Goal: Check status: Check status

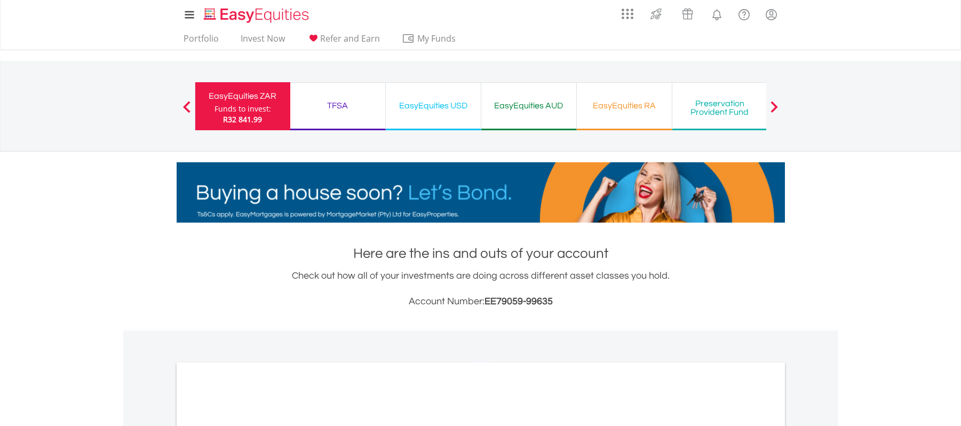
scroll to position [332, 0]
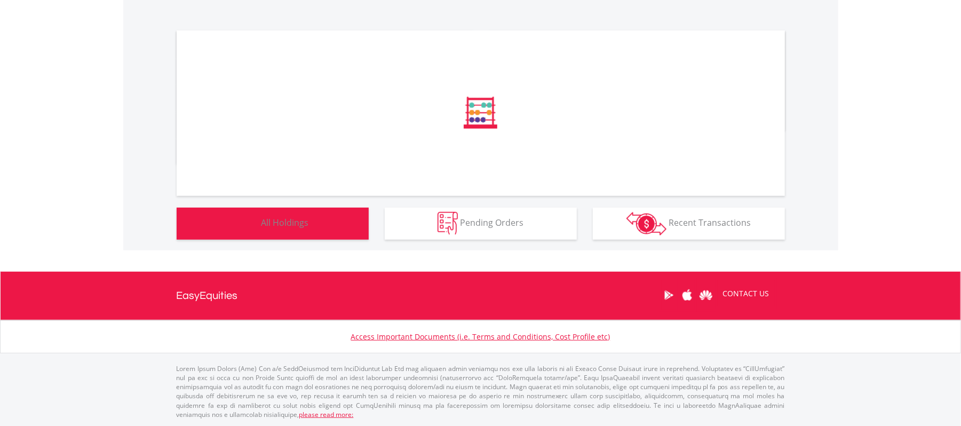
click at [282, 229] on button "Holdings All Holdings" at bounding box center [273, 224] width 192 height 32
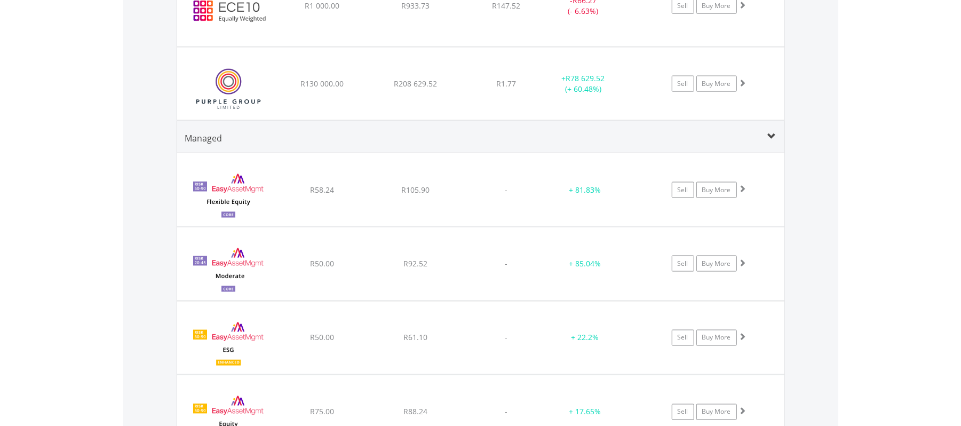
scroll to position [1149, 0]
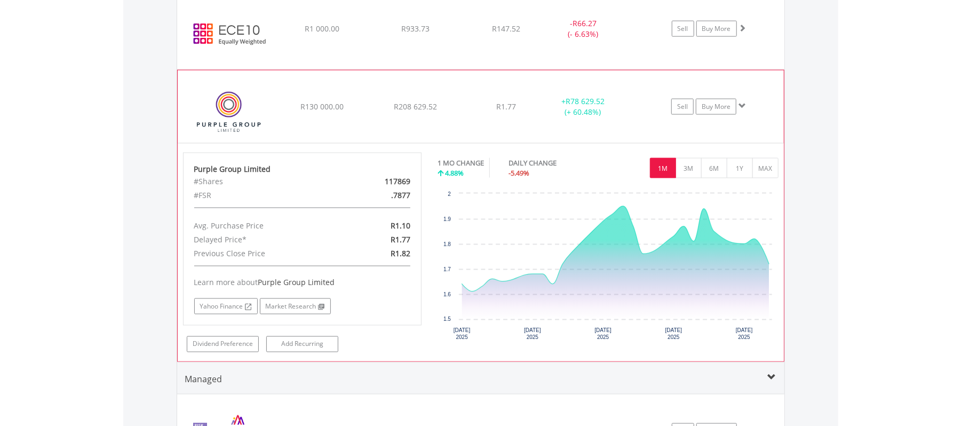
scroll to position [1127, 0]
click at [737, 173] on button "1Y" at bounding box center [740, 169] width 26 height 20
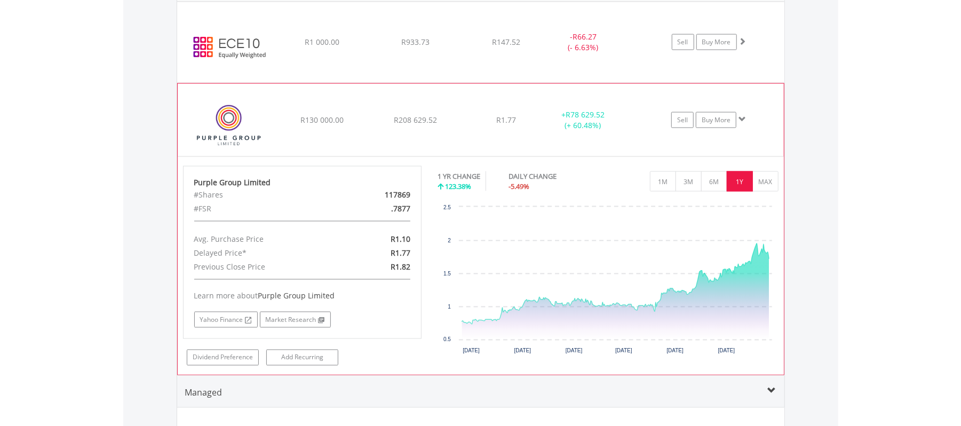
scroll to position [1114, 0]
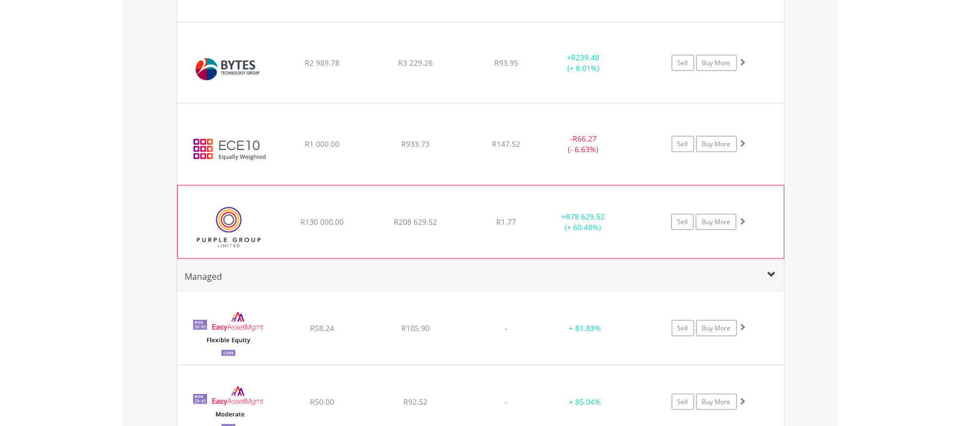
scroll to position [1012, 0]
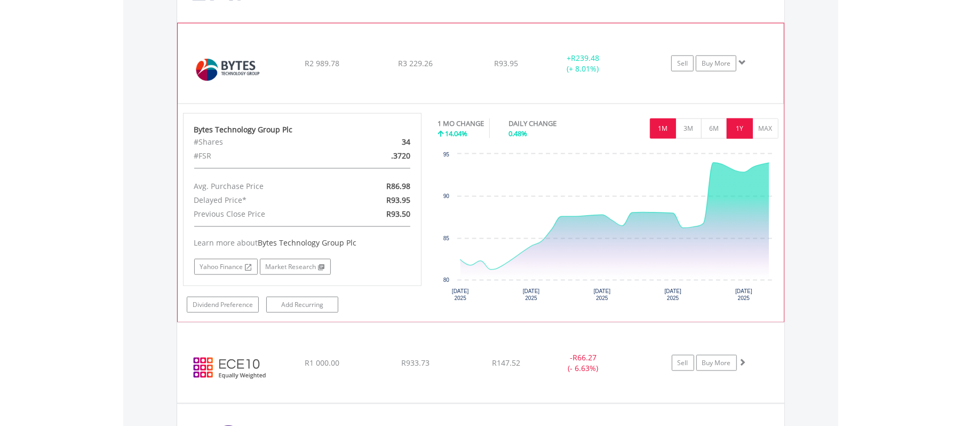
click at [742, 131] on button "1Y" at bounding box center [740, 128] width 26 height 20
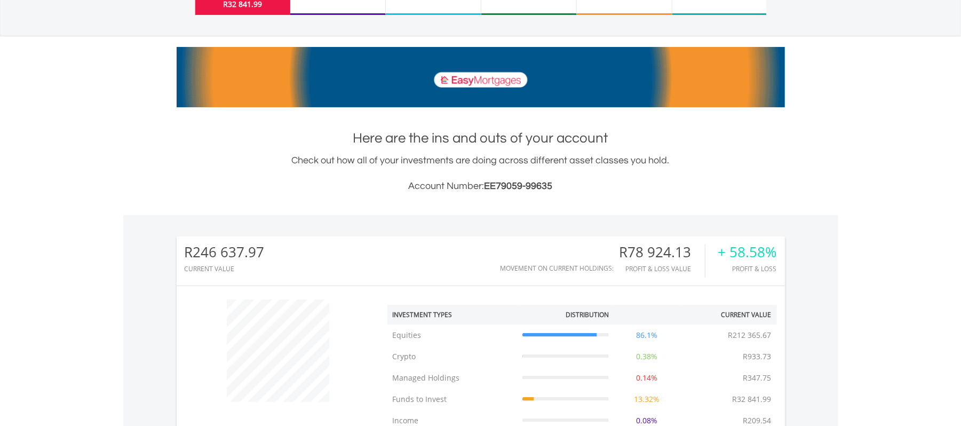
scroll to position [75, 0]
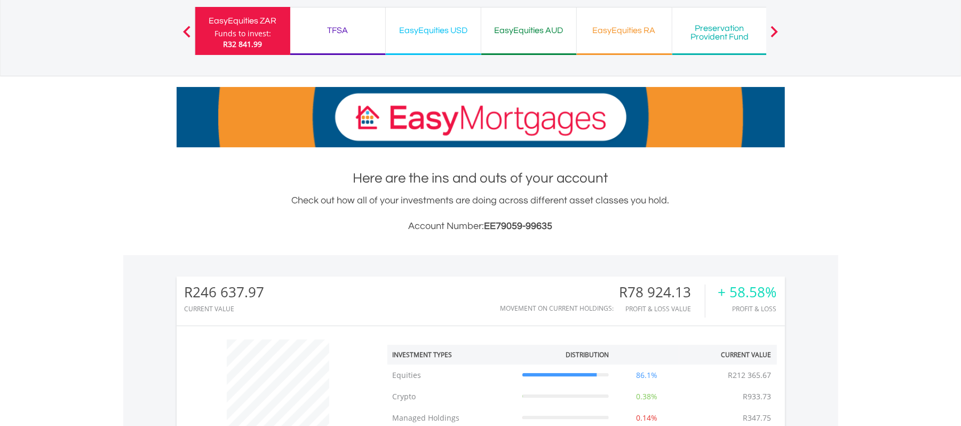
click at [338, 26] on div "TFSA" at bounding box center [338, 30] width 82 height 15
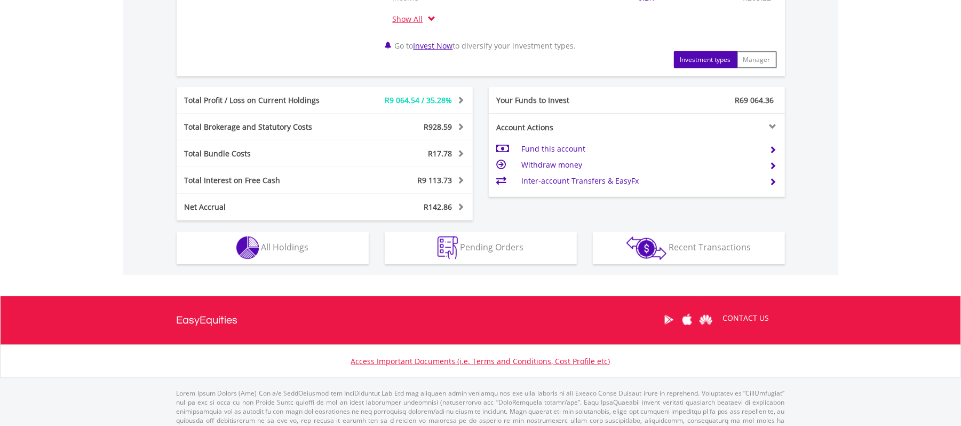
scroll to position [562, 0]
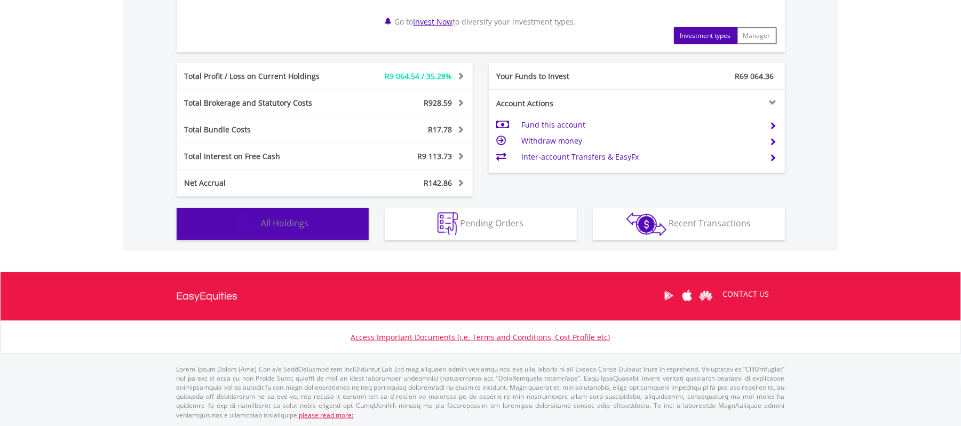
click at [291, 233] on button "Holdings All Holdings" at bounding box center [273, 224] width 192 height 32
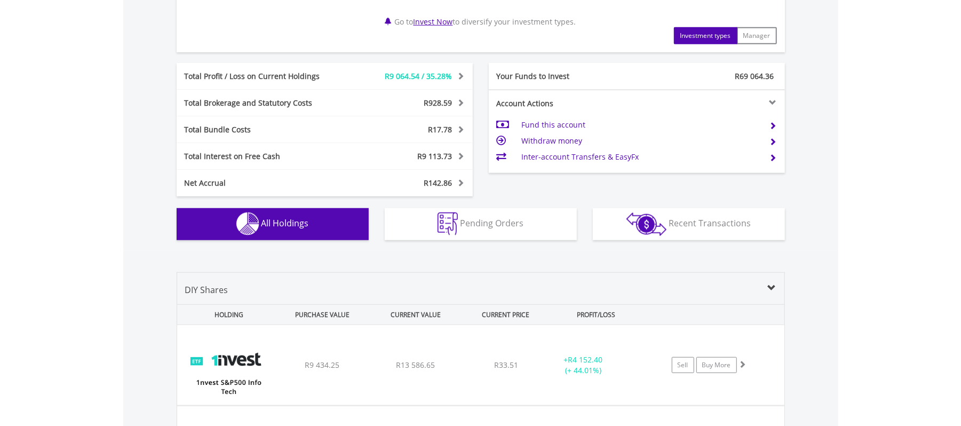
scroll to position [834, 0]
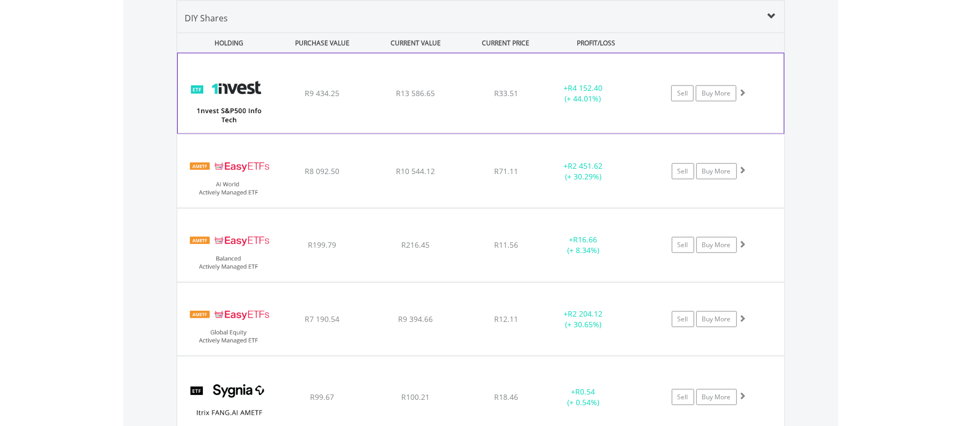
click at [538, 112] on div "﻿ 1nvest S&P500 Info Tech Index Feeder ETF R9 434.25 R13 586.65 R33.51 + R4 152…" at bounding box center [481, 93] width 606 height 80
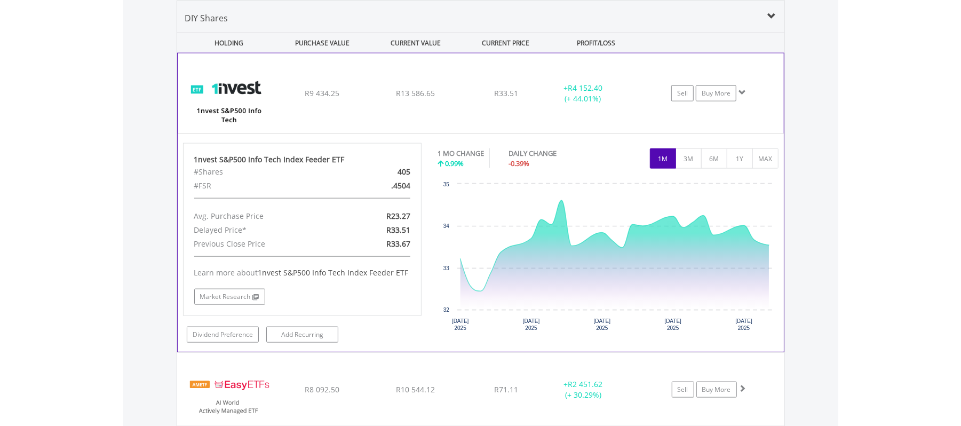
click at [634, 91] on div "+ R4 152.40 (+ 44.01%)" at bounding box center [596, 93] width 107 height 21
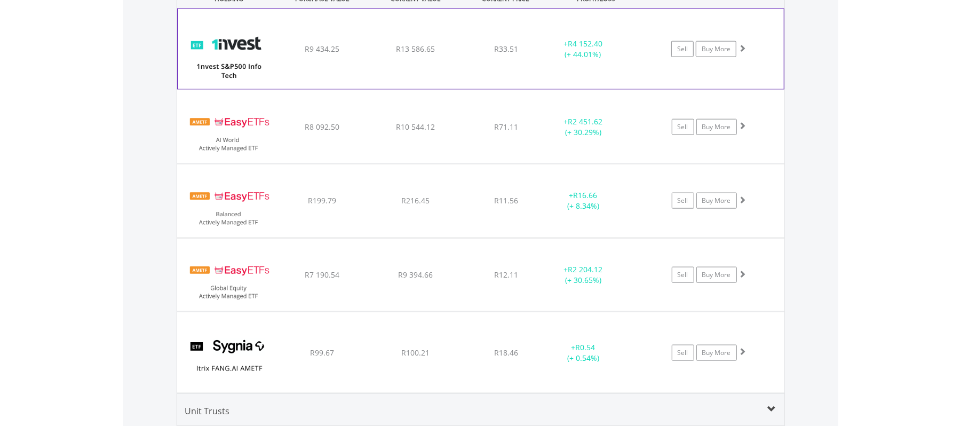
scroll to position [880, 0]
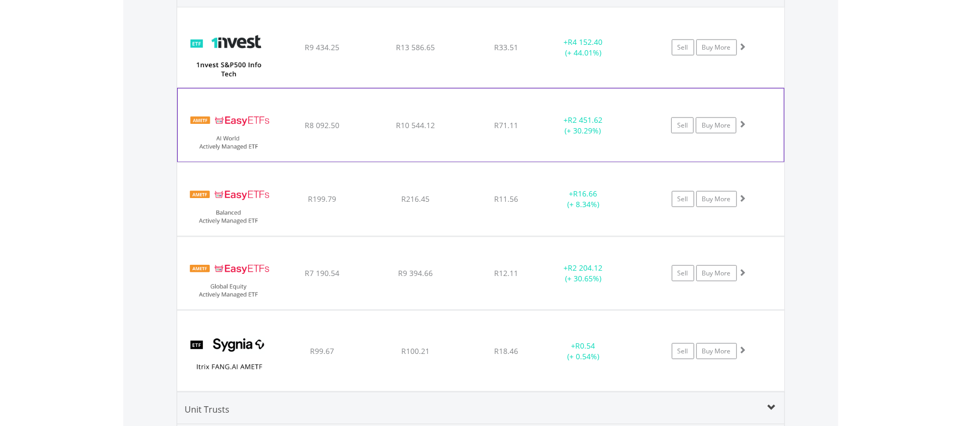
click at [629, 58] on div "+ R2 451.62 (+ 30.29%)" at bounding box center [596, 47] width 107 height 21
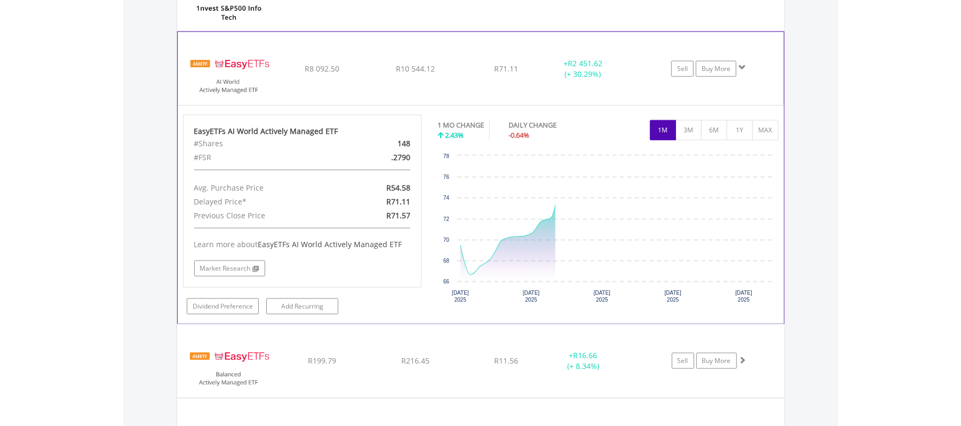
scroll to position [937, 0]
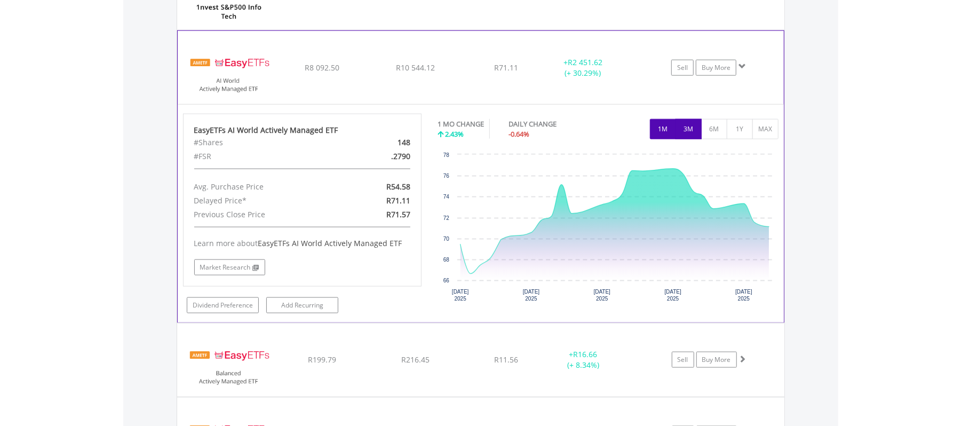
click at [694, 129] on button "3M" at bounding box center [689, 129] width 26 height 20
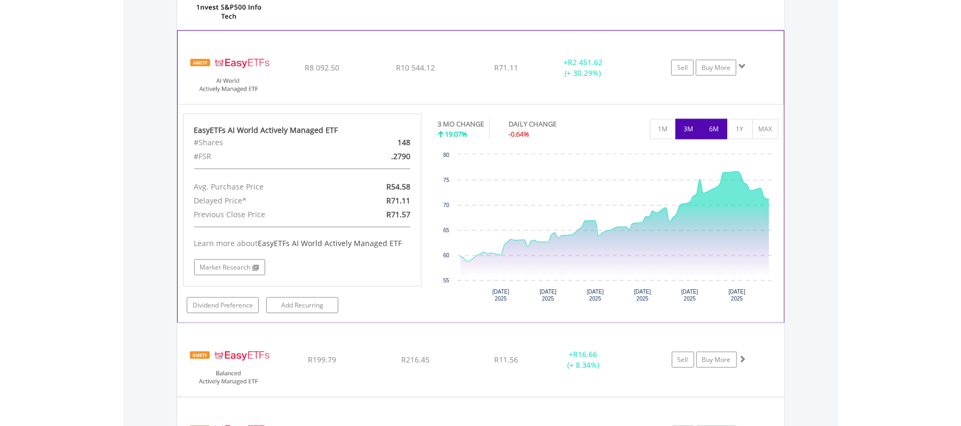
click at [720, 129] on button "6M" at bounding box center [714, 129] width 26 height 20
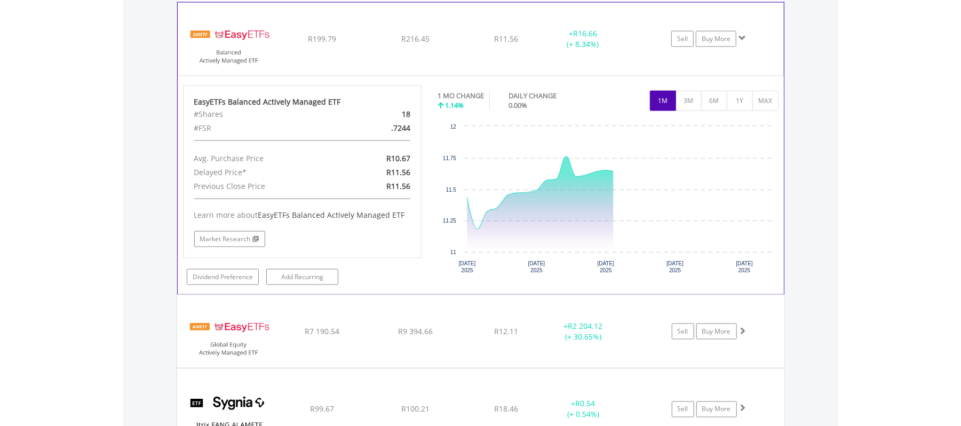
scroll to position [1049, 0]
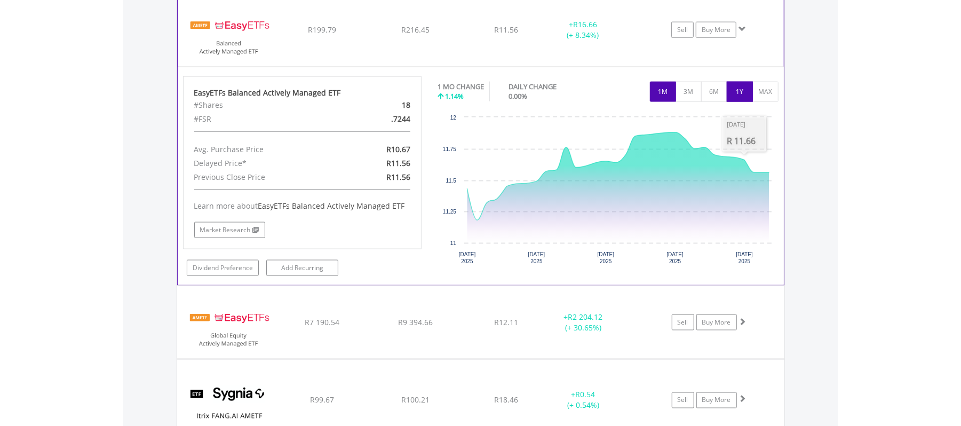
click at [741, 92] on button "1Y" at bounding box center [740, 92] width 26 height 20
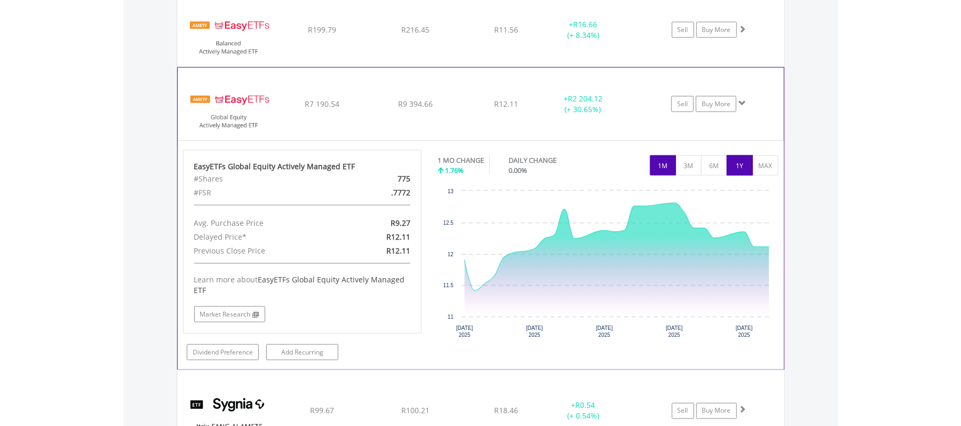
click at [747, 163] on button "1Y" at bounding box center [740, 165] width 26 height 20
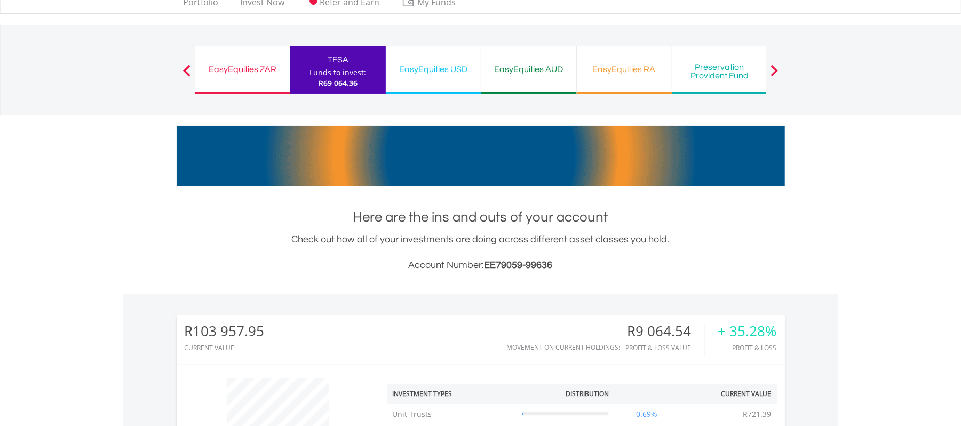
scroll to position [0, 0]
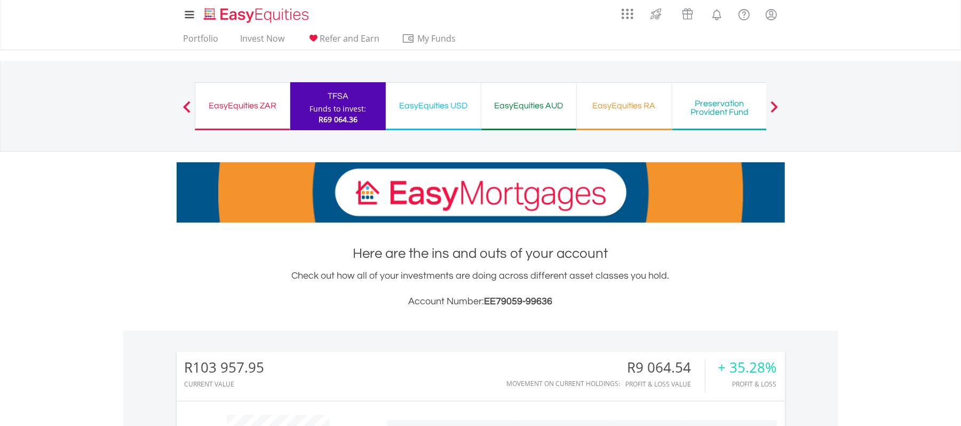
click at [449, 103] on div "EasyEquities USD" at bounding box center [433, 105] width 82 height 15
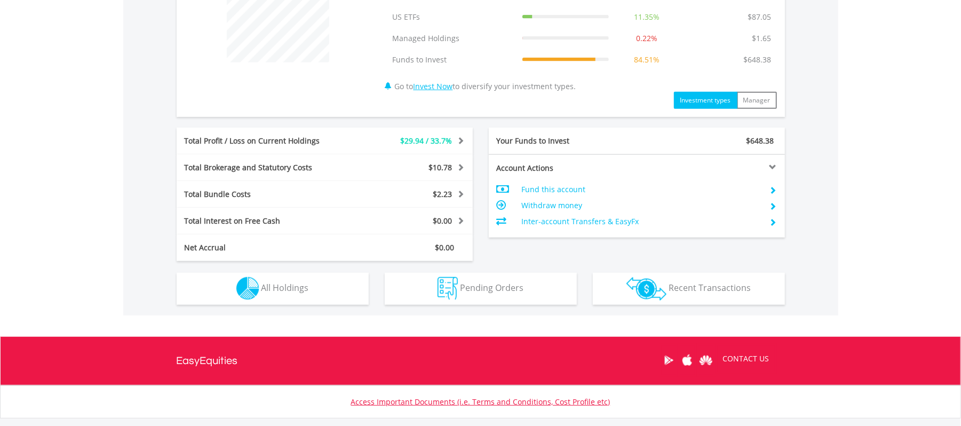
scroll to position [519, 0]
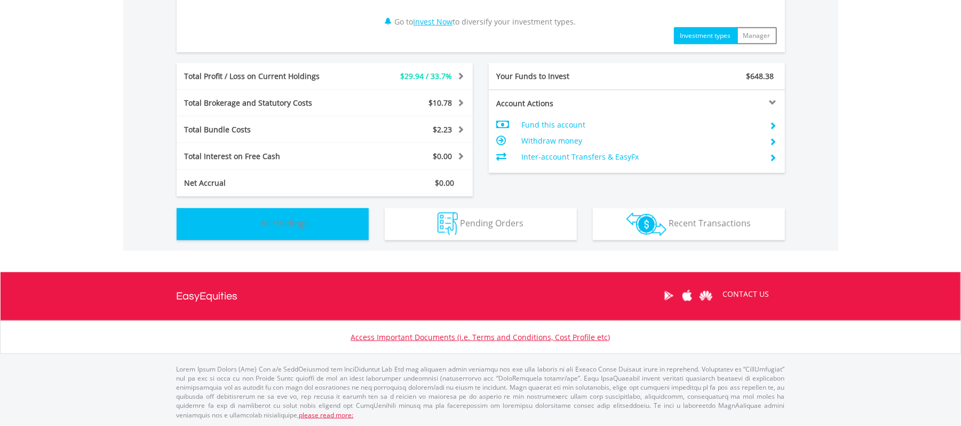
click at [295, 229] on button "Holdings All Holdings" at bounding box center [273, 224] width 192 height 32
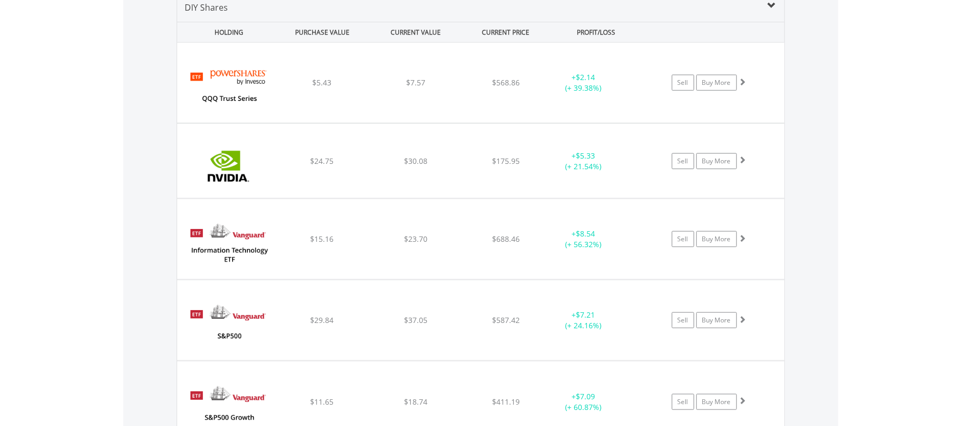
scroll to position [803, 0]
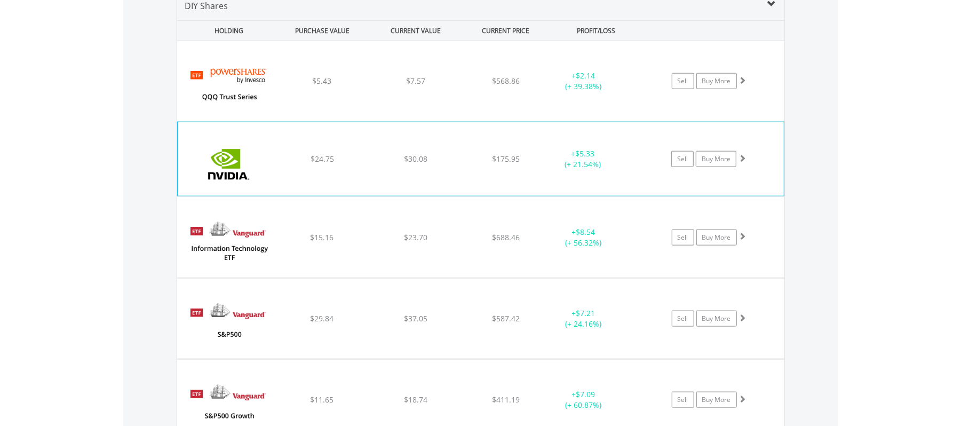
click at [535, 121] on div "﻿ Nvidia Corp $24.75 $30.08 $175.95 + $5.33 (+ 21.54%) Sell Buy More" at bounding box center [480, 81] width 607 height 80
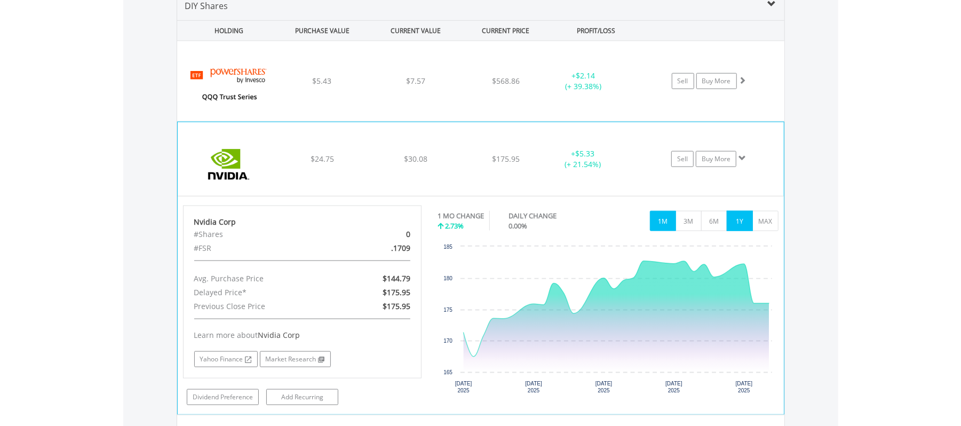
click at [729, 220] on button "1Y" at bounding box center [740, 221] width 26 height 20
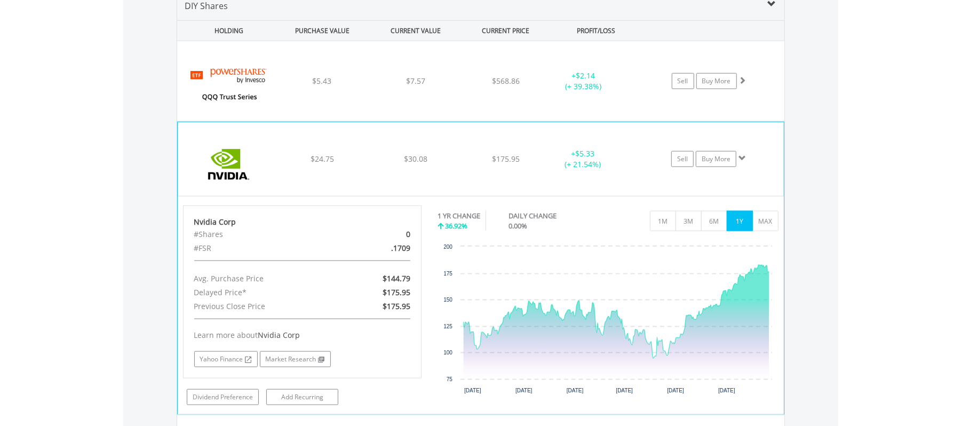
click at [630, 92] on div "+ $5.33 (+ 21.54%)" at bounding box center [596, 80] width 107 height 21
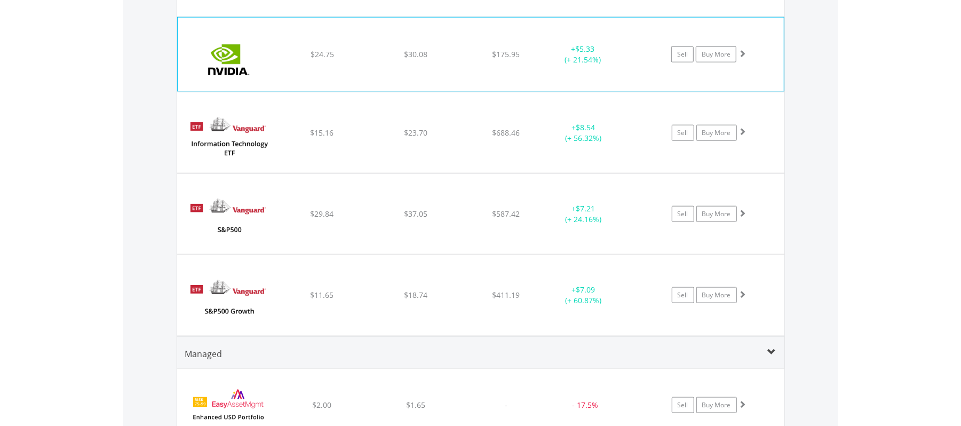
scroll to position [908, 0]
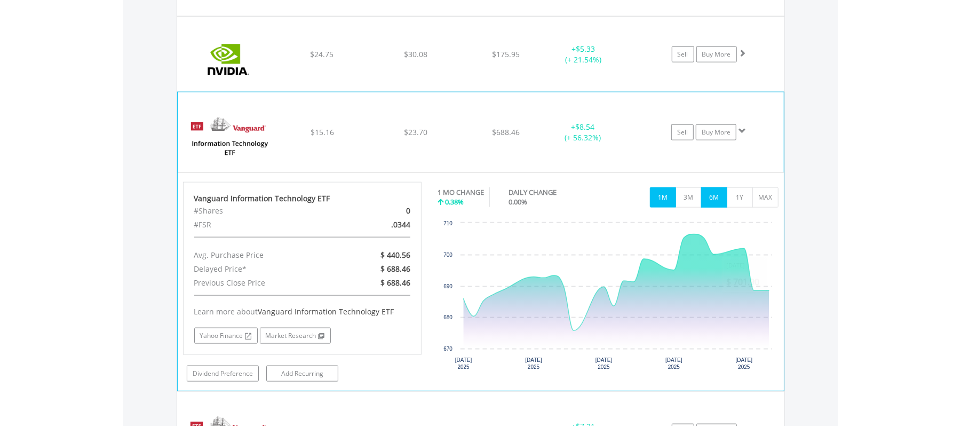
click at [722, 201] on button "6M" at bounding box center [714, 197] width 26 height 20
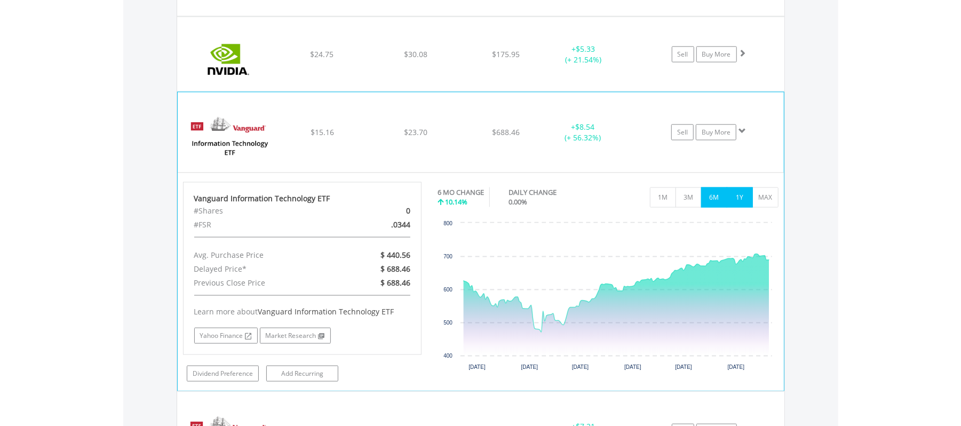
click at [744, 203] on button "1Y" at bounding box center [740, 197] width 26 height 20
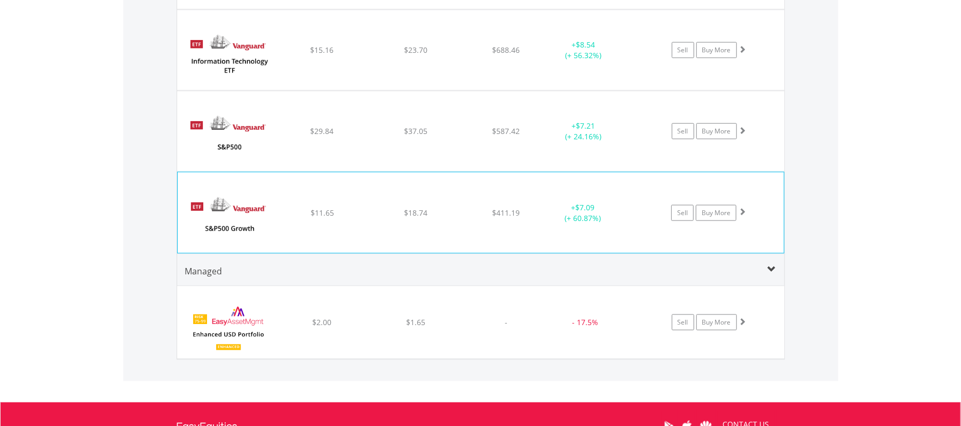
scroll to position [990, 0]
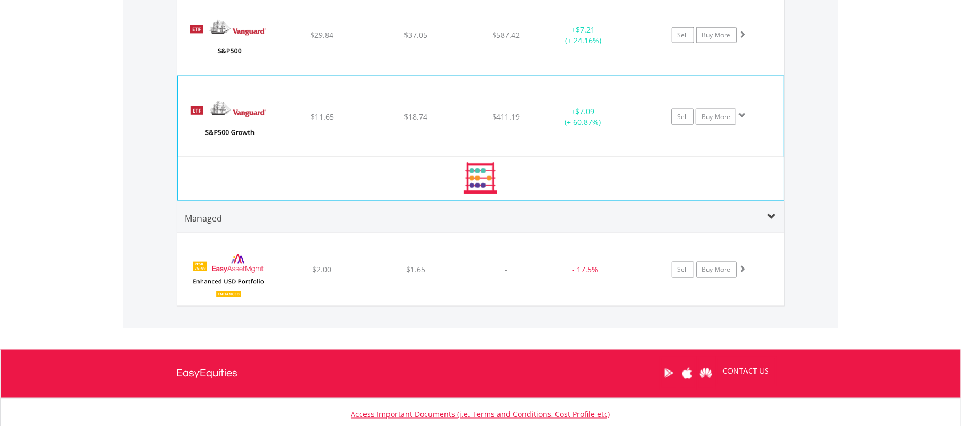
scroll to position [1087, 0]
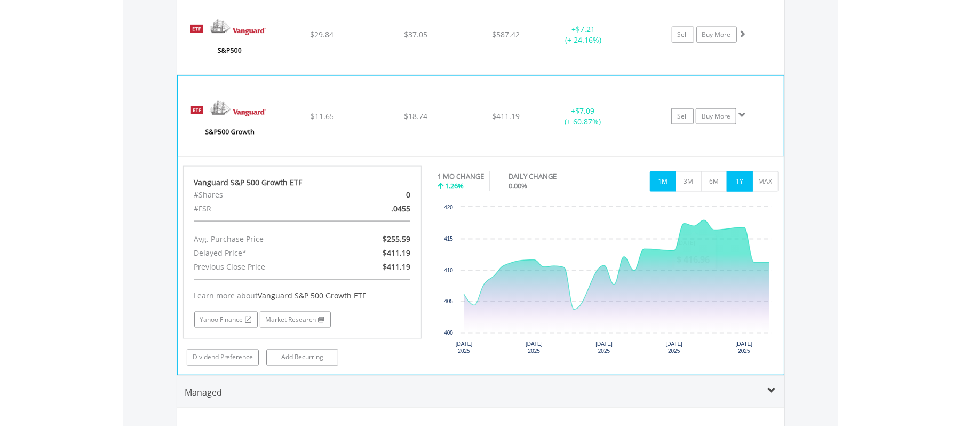
click at [734, 188] on button "1Y" at bounding box center [740, 181] width 26 height 20
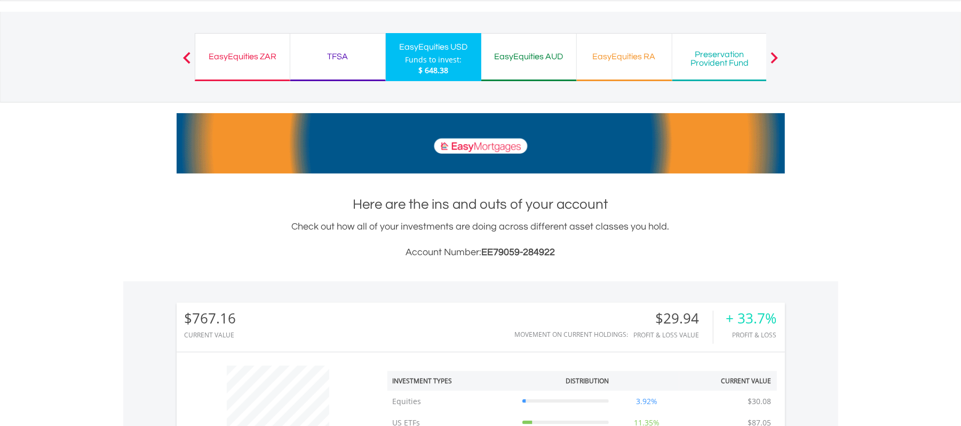
scroll to position [0, 0]
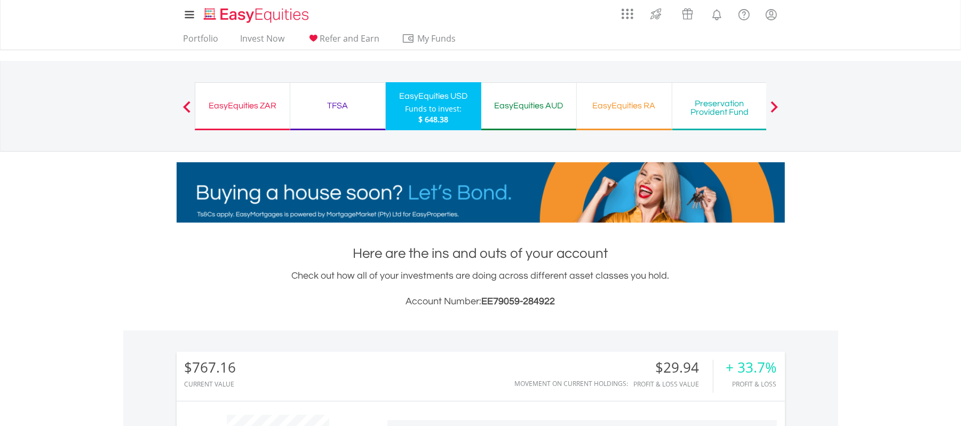
click at [774, 112] on span at bounding box center [774, 107] width 7 height 12
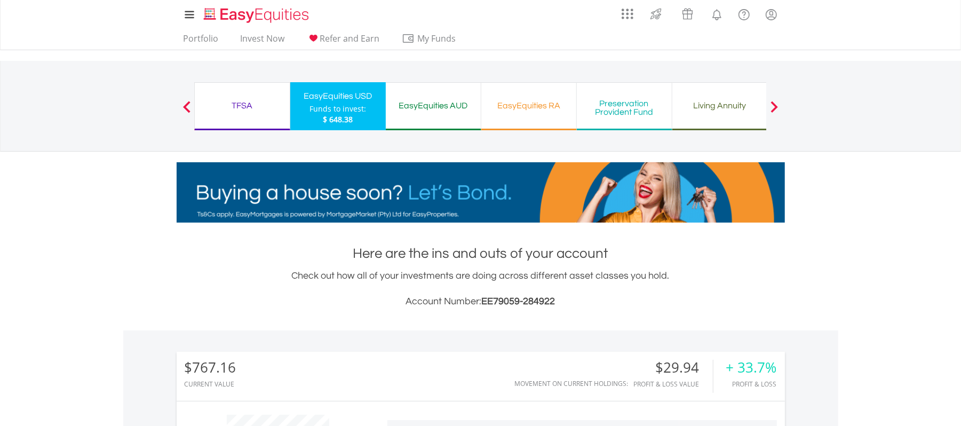
click at [774, 112] on span at bounding box center [774, 107] width 7 height 12
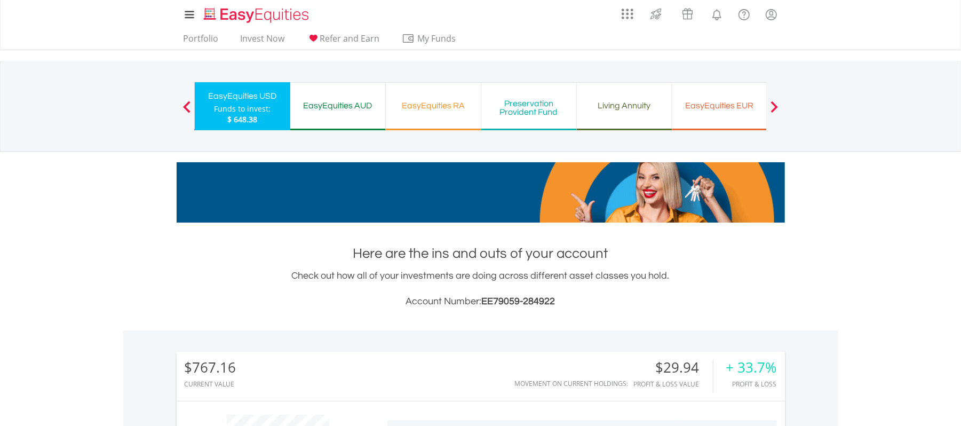
click at [776, 107] on span at bounding box center [774, 107] width 7 height 12
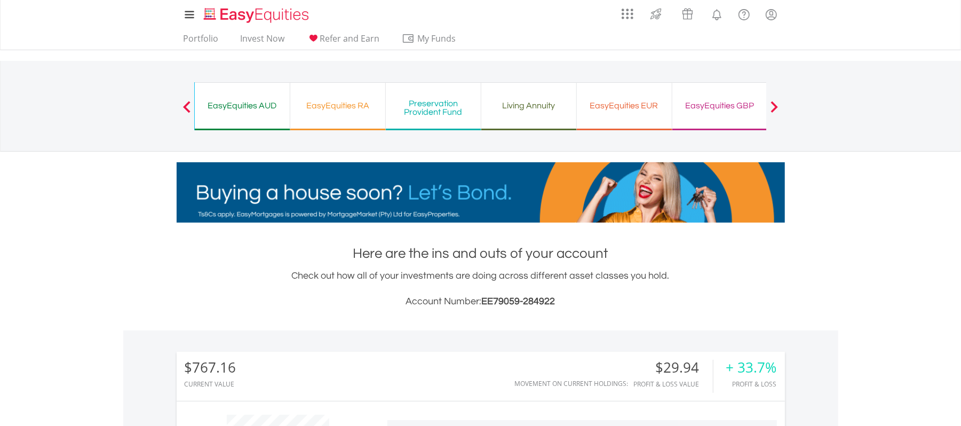
click at [733, 103] on div "EasyEquities GBP" at bounding box center [720, 105] width 82 height 15
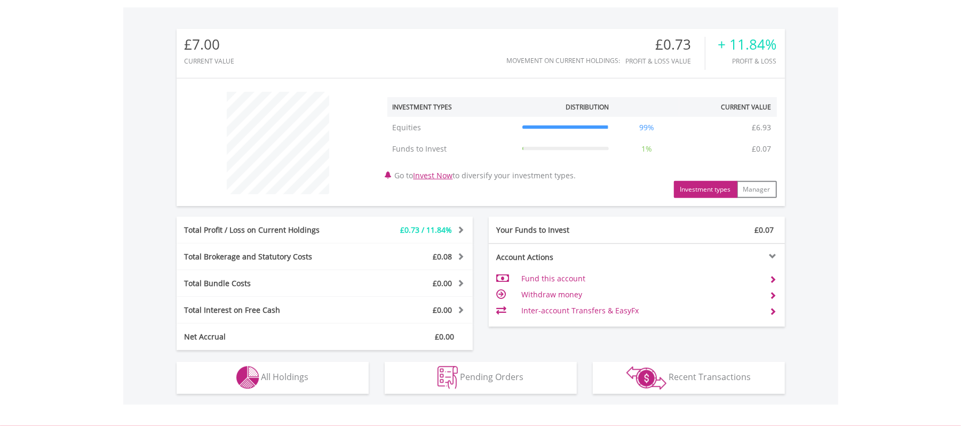
scroll to position [477, 0]
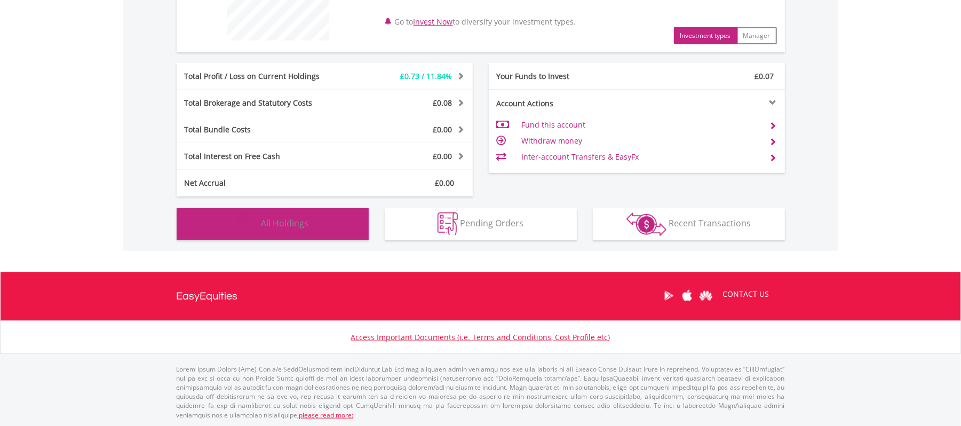
click at [302, 229] on button "Holdings All Holdings" at bounding box center [273, 224] width 192 height 32
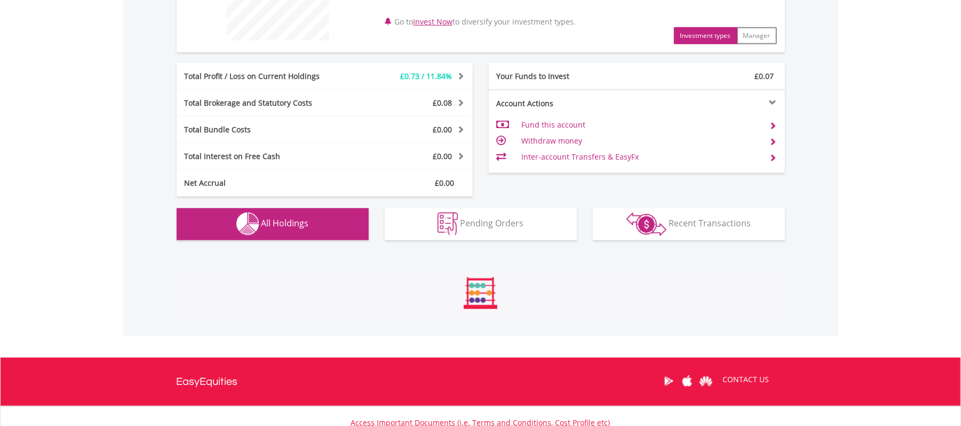
scroll to position [748, 0]
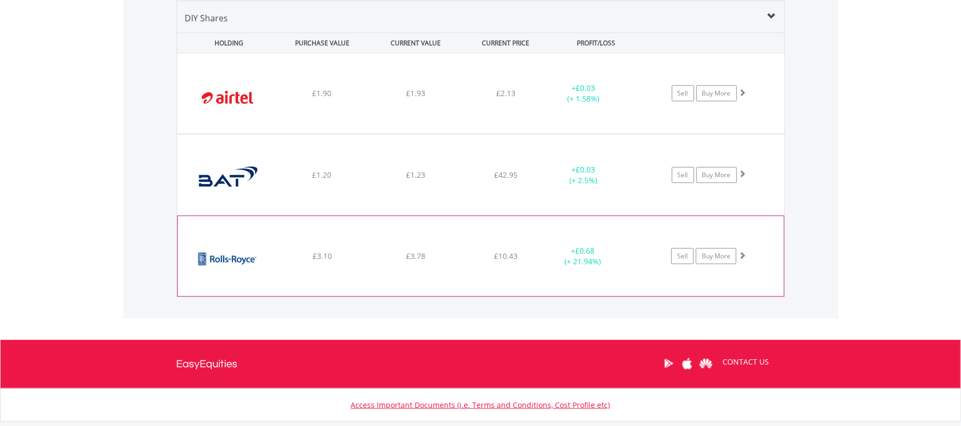
click at [545, 104] on div "+ £0.68 (+ 21.94%)" at bounding box center [583, 93] width 81 height 21
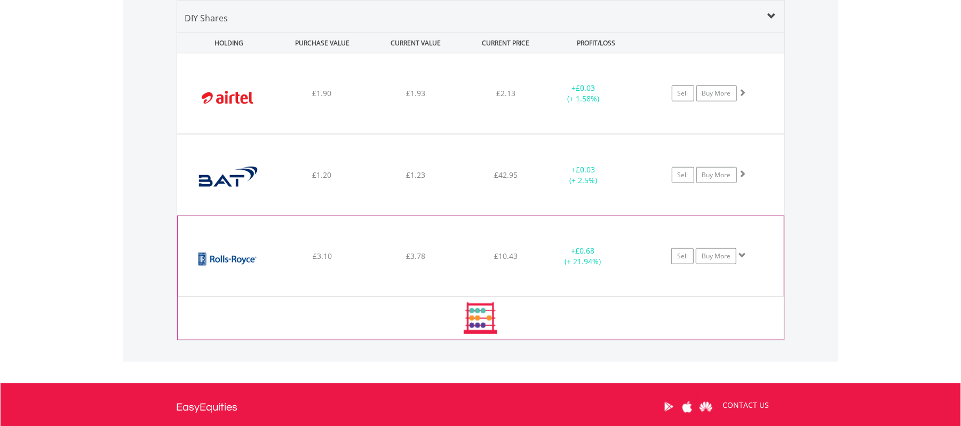
scroll to position [861, 0]
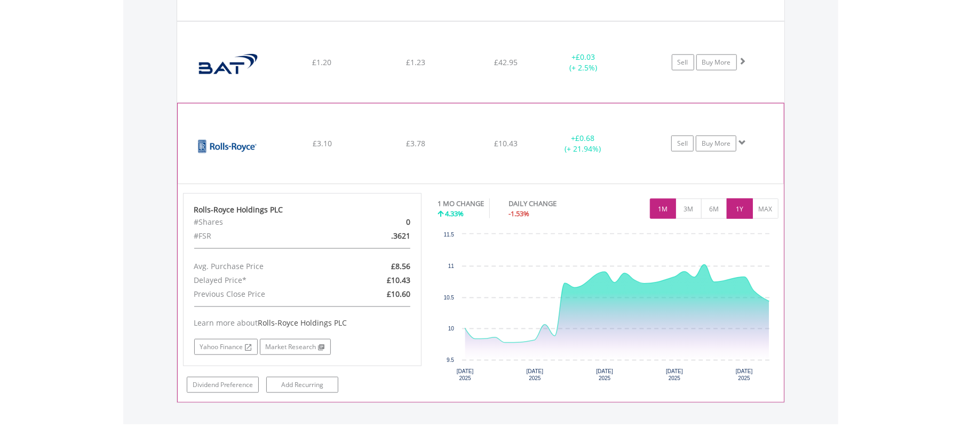
click at [735, 212] on button "1Y" at bounding box center [740, 209] width 26 height 20
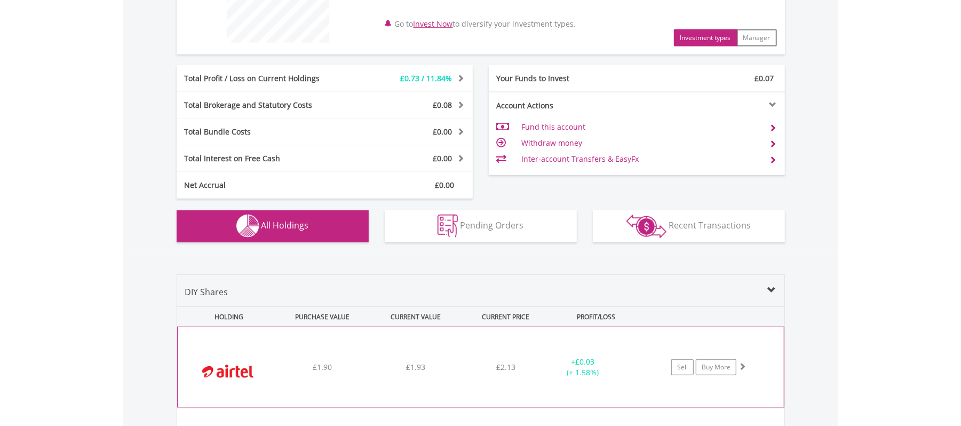
scroll to position [0, 0]
